Goal: Task Accomplishment & Management: Use online tool/utility

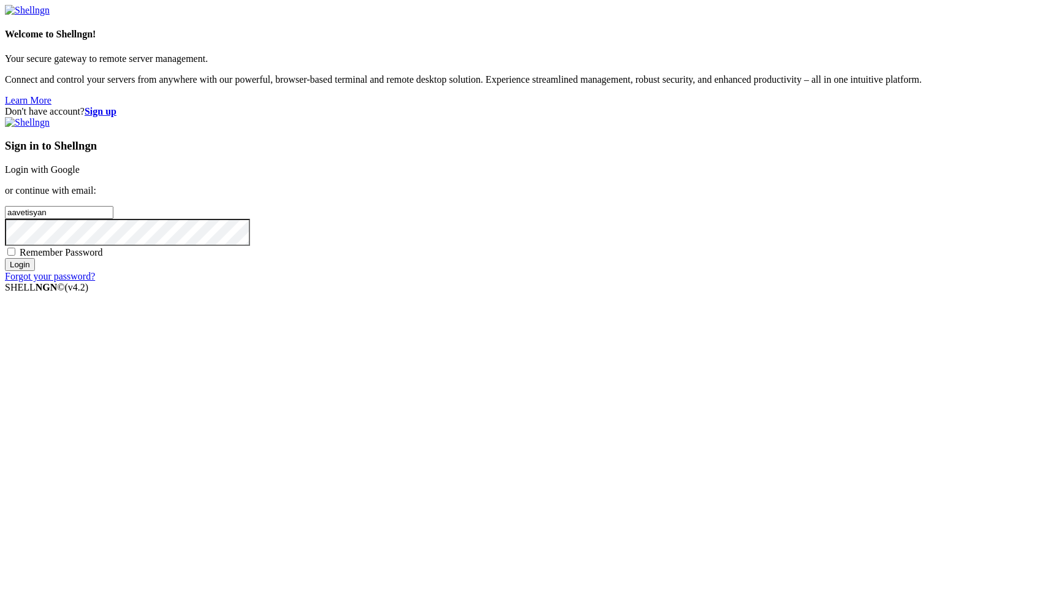
click at [80, 175] on link "Login with Google" at bounding box center [42, 169] width 75 height 10
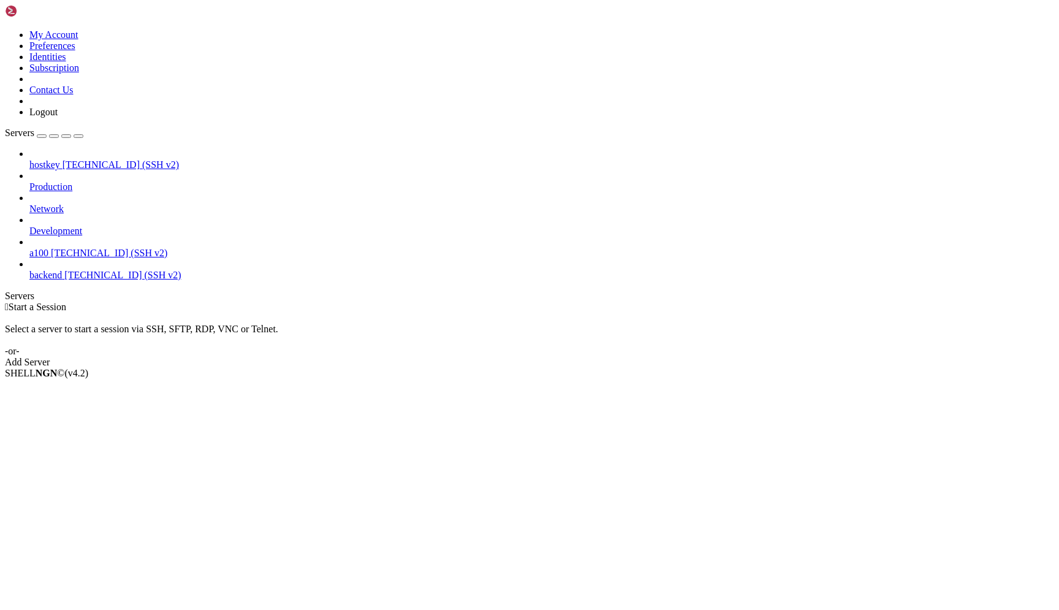
click at [48, 248] on span "a100" at bounding box center [38, 253] width 19 height 10
